Goal: Task Accomplishment & Management: Manage account settings

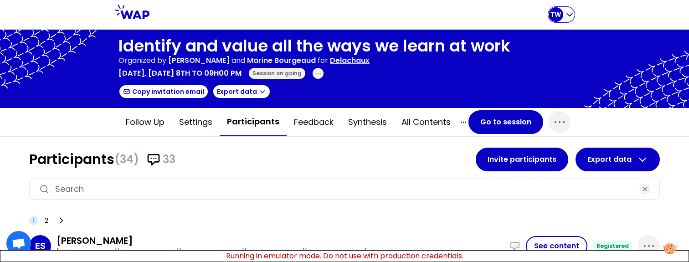
click at [549, 12] on div "TW" at bounding box center [555, 14] width 15 height 15
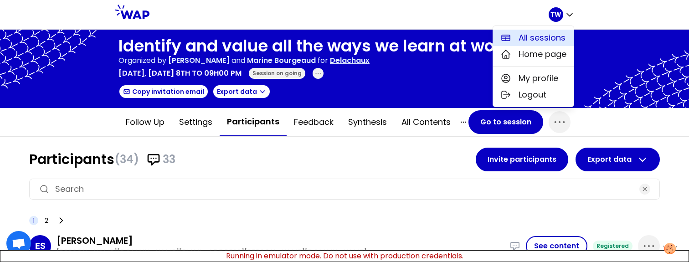
click at [534, 41] on span "All sessions" at bounding box center [541, 37] width 47 height 13
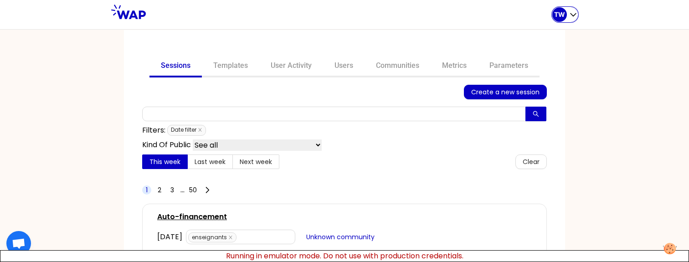
click at [557, 19] on p "TW" at bounding box center [559, 14] width 11 height 9
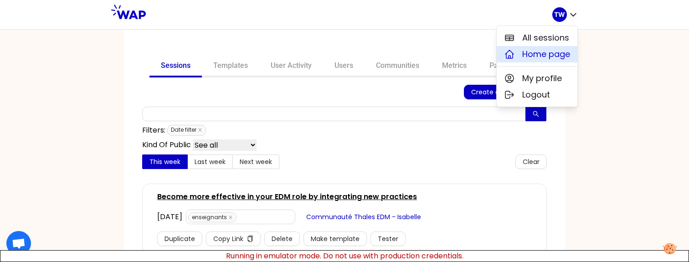
click at [549, 53] on span "Home page" at bounding box center [546, 54] width 48 height 13
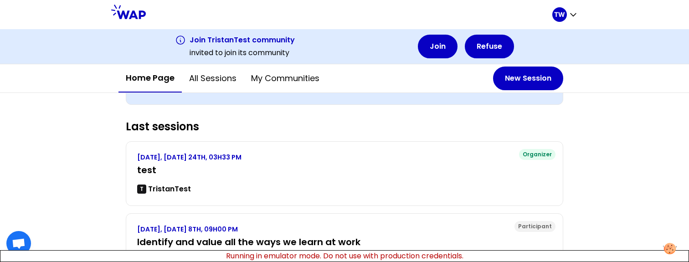
scroll to position [157, 0]
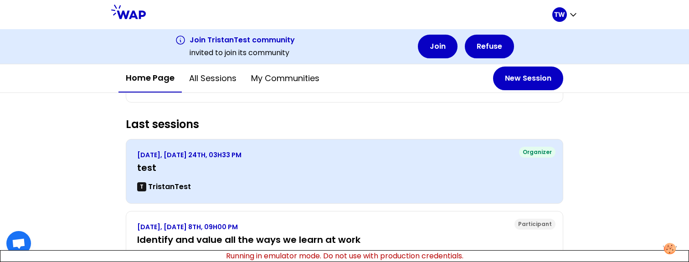
click at [179, 175] on div "AUGUST 2025, SUNDAY 24TH, 03H33 PM test T TristanTest" at bounding box center [344, 171] width 414 height 42
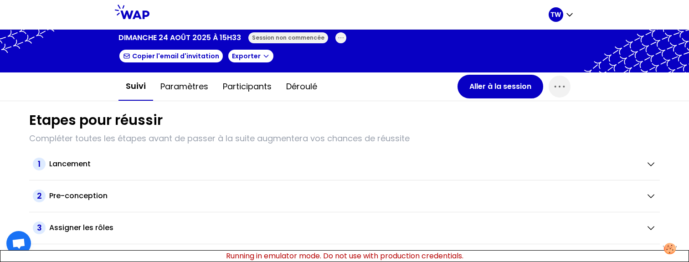
scroll to position [54, 0]
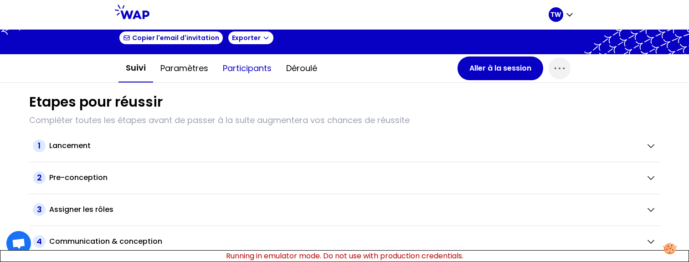
click at [230, 66] on button "Participants" at bounding box center [246, 68] width 63 height 27
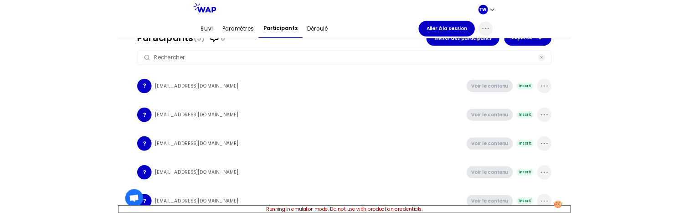
scroll to position [68, 0]
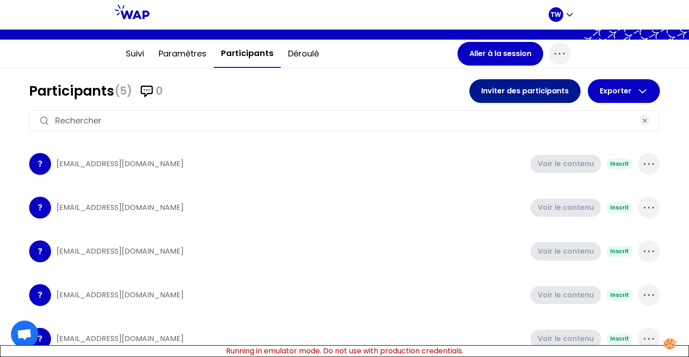
click at [545, 99] on button "Inviter des participants" at bounding box center [524, 91] width 111 height 24
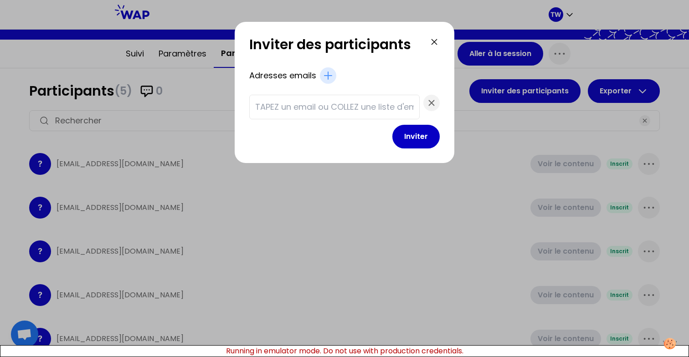
click at [321, 111] on input "text" at bounding box center [334, 107] width 158 height 13
type input "[EMAIL_ADDRESS][DOMAIN_NAME]"
click at [405, 140] on button "Inviter" at bounding box center [415, 137] width 47 height 24
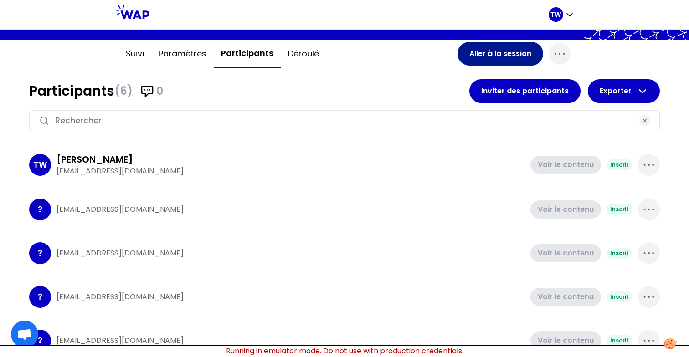
click at [520, 56] on button "Aller à la session" at bounding box center [500, 54] width 86 height 24
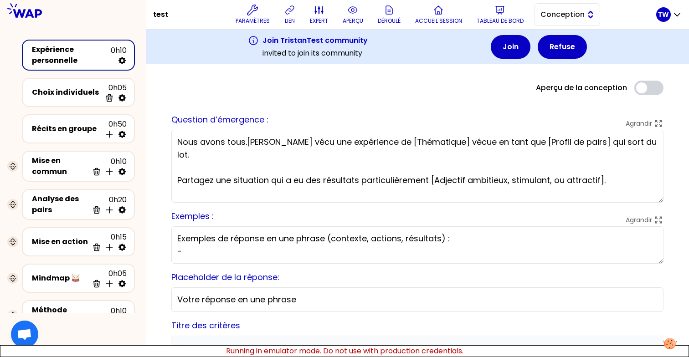
click at [555, 11] on span "Conception" at bounding box center [560, 14] width 41 height 11
click at [566, 54] on span "Facilitation" at bounding box center [572, 51] width 39 height 11
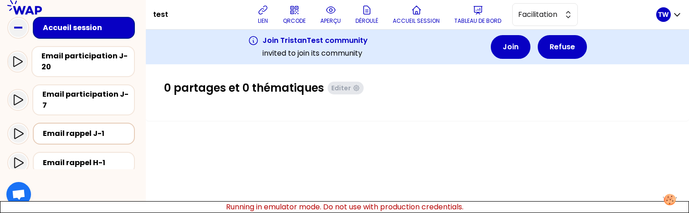
scroll to position [17, 0]
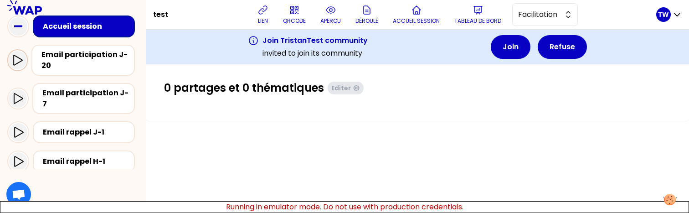
click at [17, 65] on icon at bounding box center [17, 60] width 11 height 11
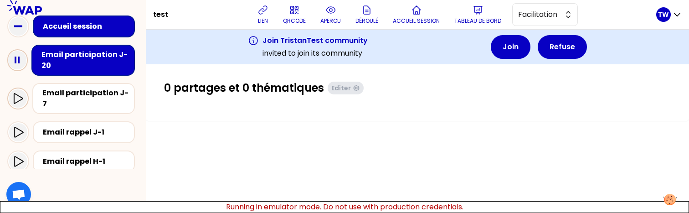
click at [15, 93] on icon at bounding box center [18, 98] width 9 height 10
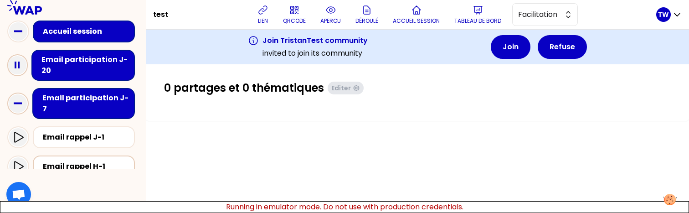
scroll to position [12, 0]
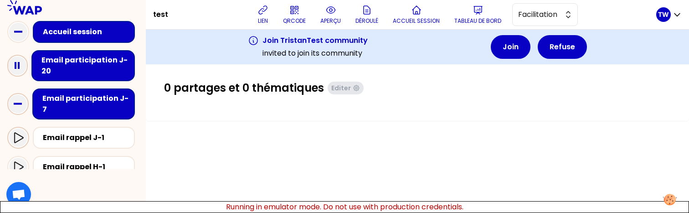
click at [18, 132] on icon at bounding box center [18, 137] width 11 height 11
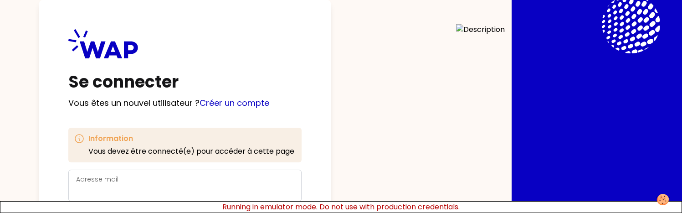
scroll to position [60, 0]
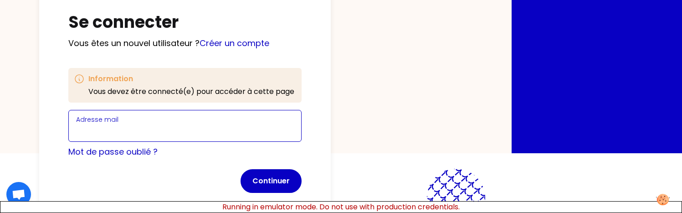
click at [136, 125] on input "Adresse mail" at bounding box center [185, 131] width 218 height 13
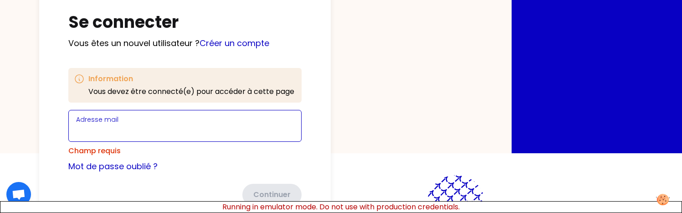
type input "[EMAIL_ADDRESS][DOMAIN_NAME]"
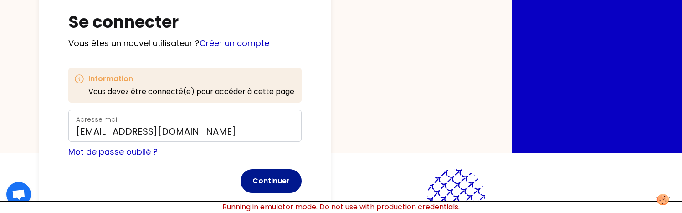
click at [265, 175] on button "Continuer" at bounding box center [270, 181] width 61 height 24
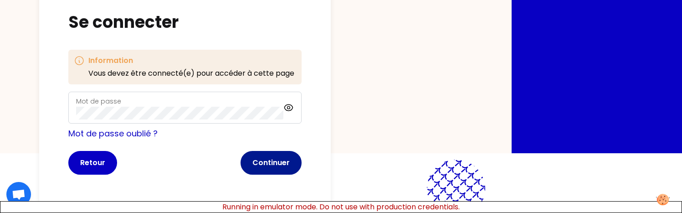
click at [253, 151] on button "Continuer" at bounding box center [270, 163] width 61 height 24
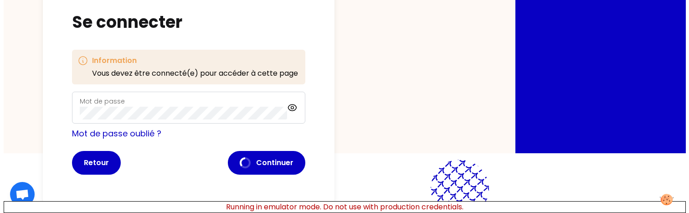
scroll to position [0, 0]
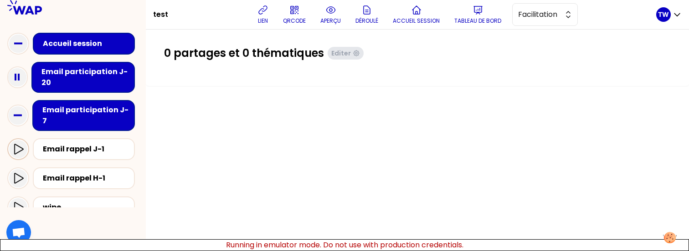
click at [21, 150] on div at bounding box center [18, 149] width 22 height 22
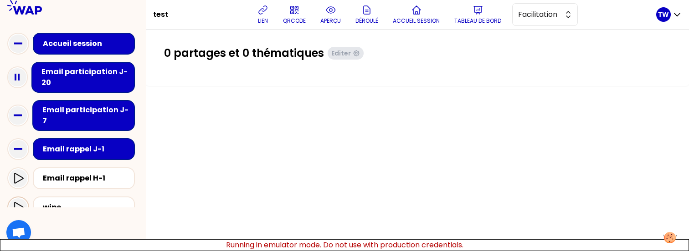
click at [21, 202] on icon at bounding box center [18, 207] width 9 height 10
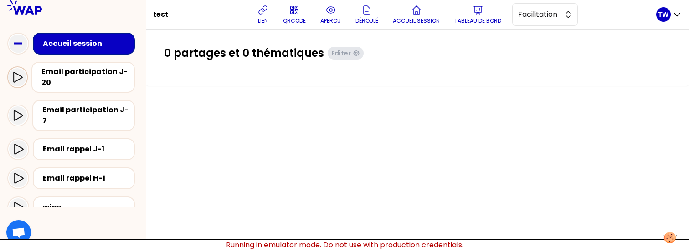
click at [21, 77] on icon at bounding box center [17, 77] width 11 height 11
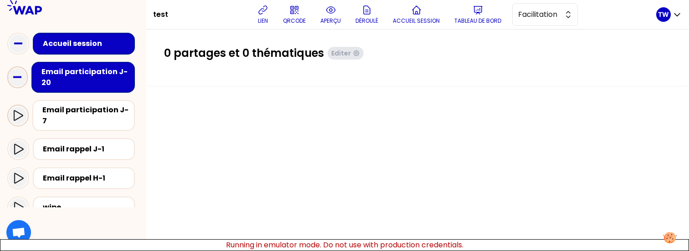
click at [16, 115] on icon at bounding box center [18, 115] width 9 height 10
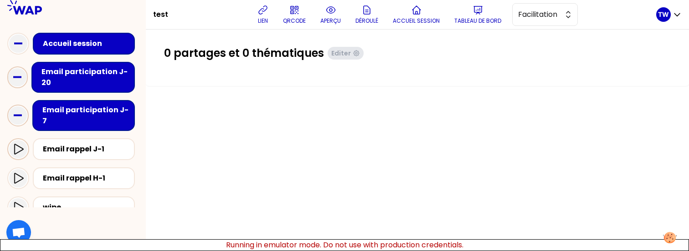
click at [21, 145] on icon at bounding box center [18, 149] width 11 height 11
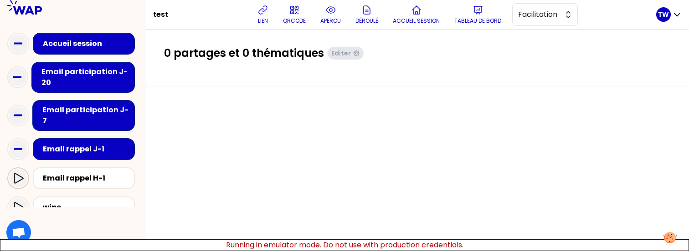
click at [20, 173] on icon at bounding box center [18, 178] width 11 height 11
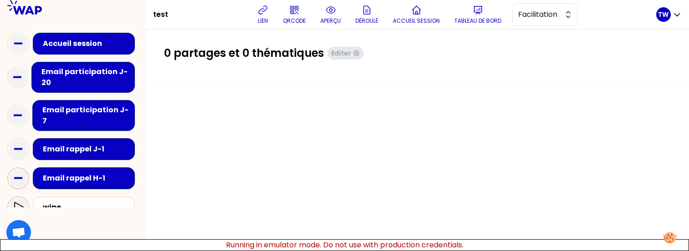
click at [13, 202] on icon at bounding box center [18, 207] width 11 height 11
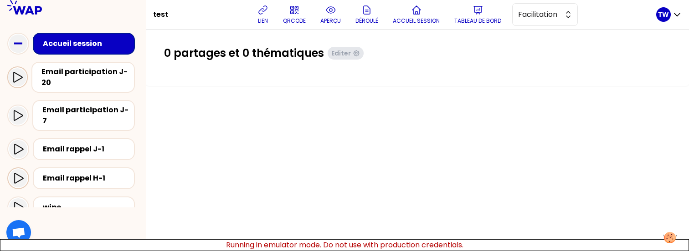
click at [19, 79] on icon at bounding box center [17, 77] width 11 height 11
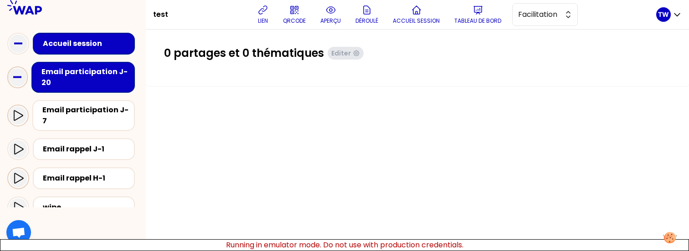
click at [15, 110] on icon at bounding box center [18, 115] width 9 height 10
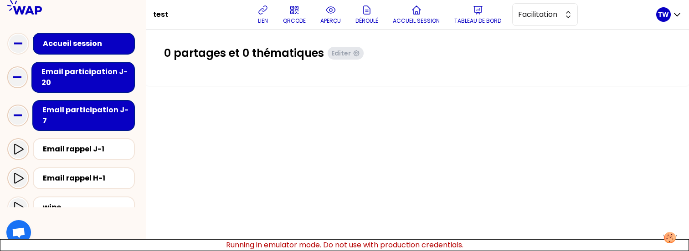
click at [17, 148] on div at bounding box center [18, 149] width 18 height 18
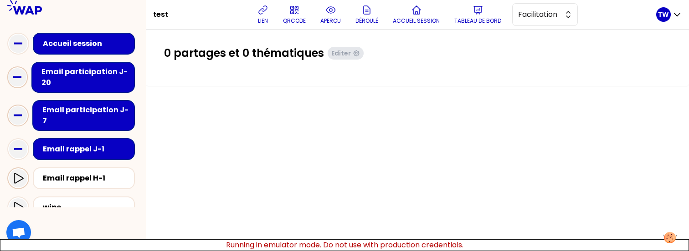
click at [23, 173] on icon at bounding box center [18, 178] width 11 height 11
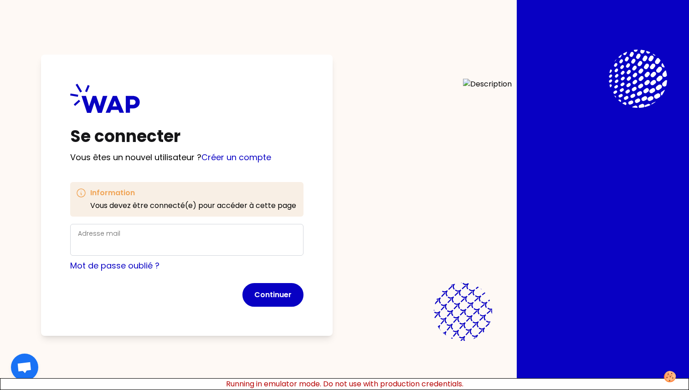
click at [152, 232] on div "Adresse mail" at bounding box center [187, 240] width 218 height 24
click at [150, 241] on input "Adresse mail" at bounding box center [187, 245] width 218 height 13
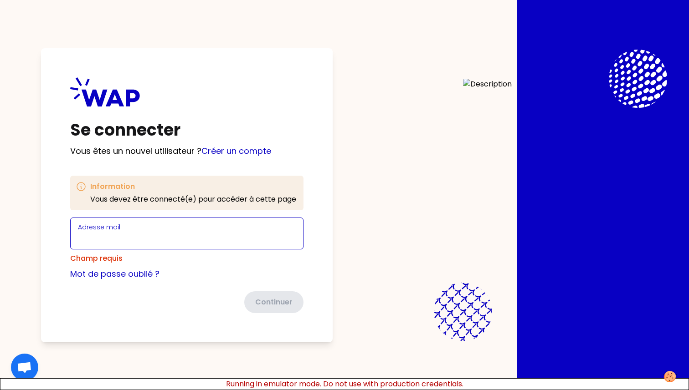
type input "[EMAIL_ADDRESS][DOMAIN_NAME]"
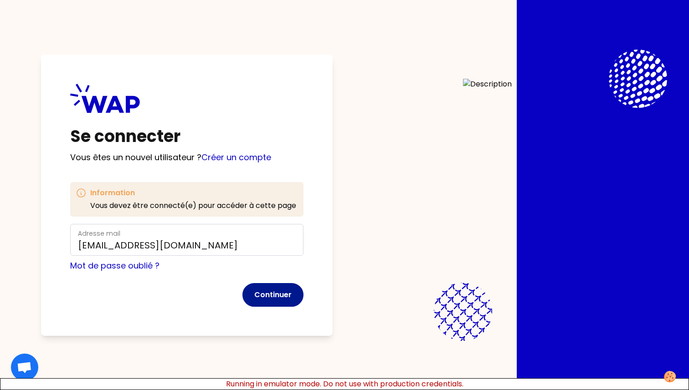
click at [281, 293] on button "Continuer" at bounding box center [272, 295] width 61 height 24
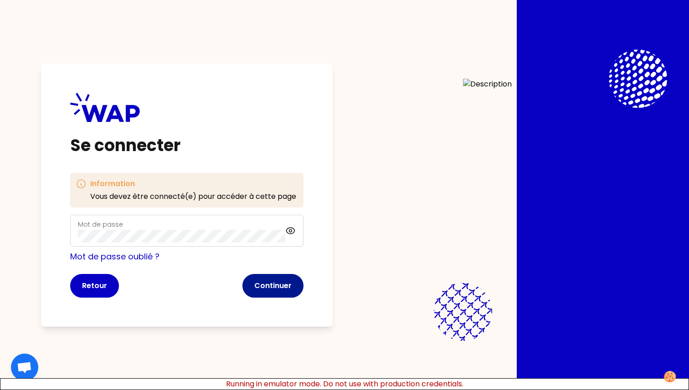
click at [291, 289] on button "Continuer" at bounding box center [272, 286] width 61 height 24
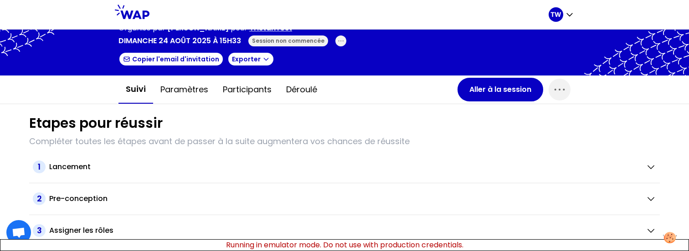
scroll to position [31, 0]
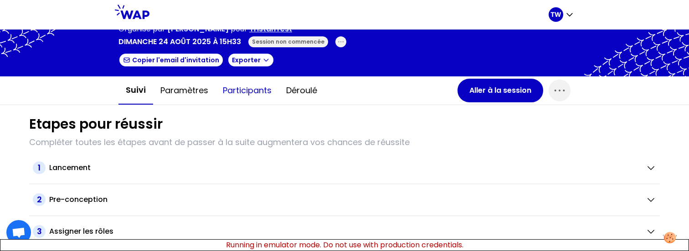
click at [229, 94] on button "Participants" at bounding box center [246, 90] width 63 height 27
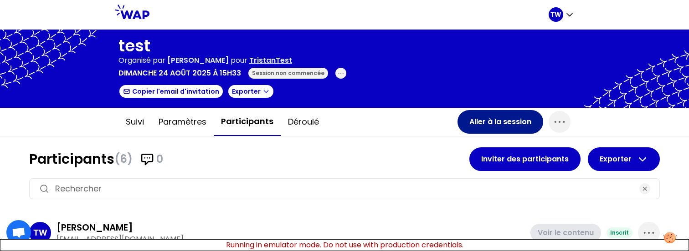
click at [517, 129] on button "Aller à la session" at bounding box center [500, 122] width 86 height 24
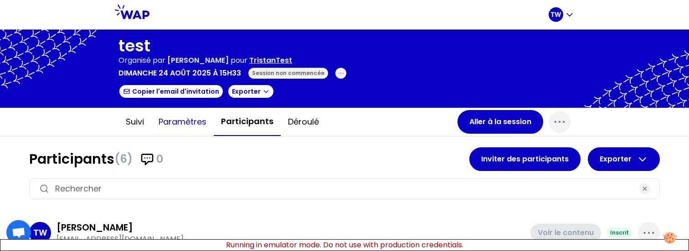
click at [165, 120] on button "Paramètres" at bounding box center [182, 121] width 62 height 27
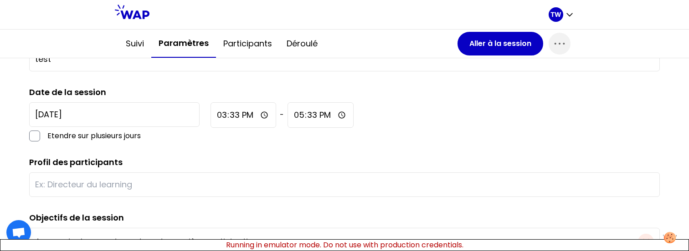
scroll to position [146, 0]
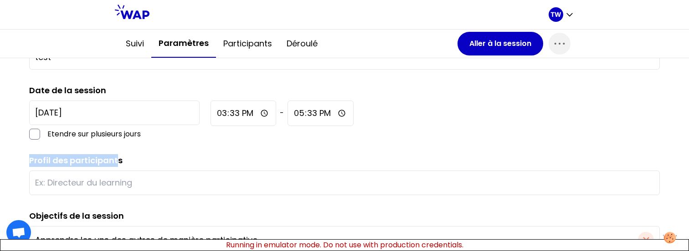
drag, startPoint x: 115, startPoint y: 158, endPoint x: 15, endPoint y: 158, distance: 99.7
click at [83, 186] on input "text" at bounding box center [344, 183] width 618 height 13
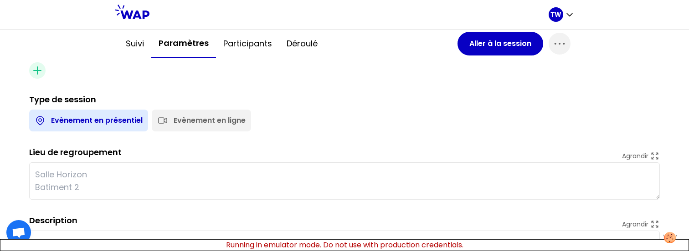
scroll to position [447, 0]
